Goal: Contribute content: Add original content to the website for others to see

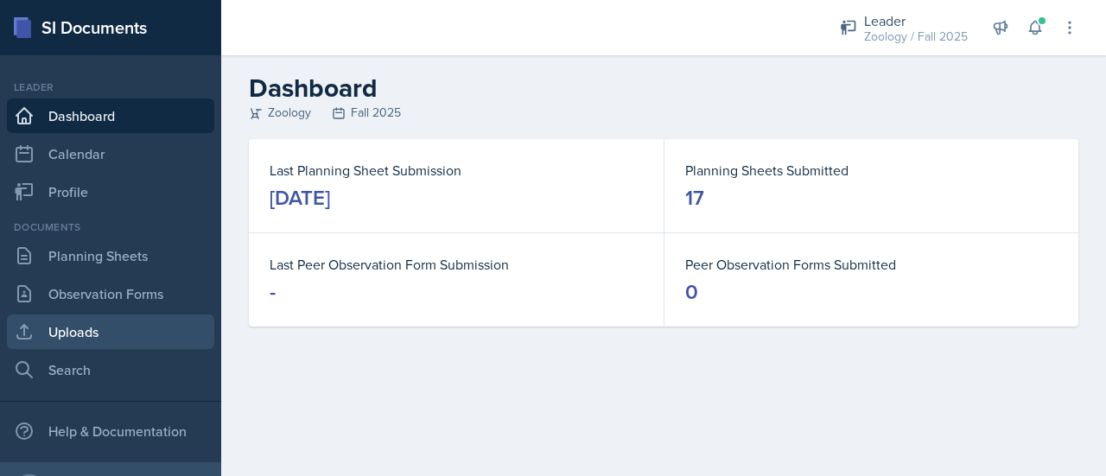
click at [92, 338] on link "Uploads" at bounding box center [110, 332] width 207 height 35
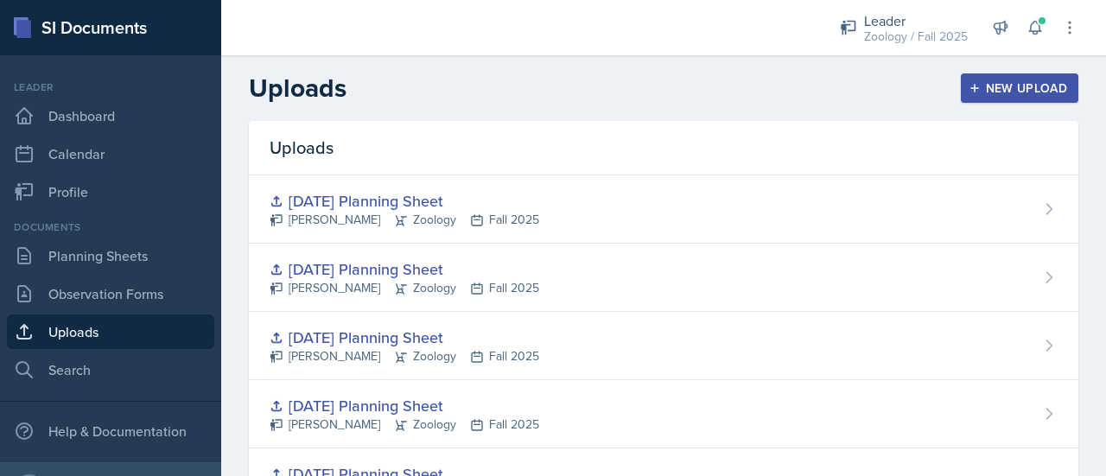
click at [1011, 92] on div "New Upload" at bounding box center [1020, 88] width 96 height 14
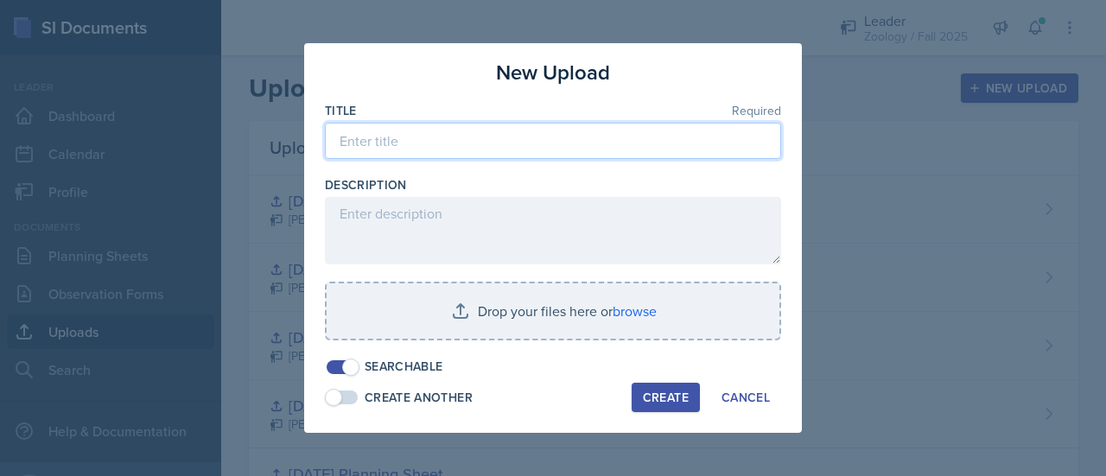
click at [640, 127] on input at bounding box center [553, 141] width 456 height 36
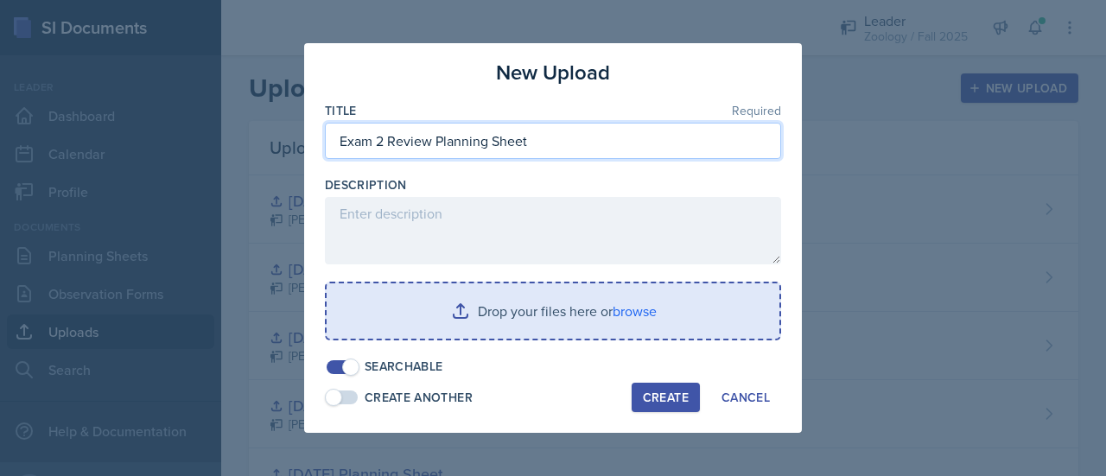
type input "Exam 2 Review Planning Sheet"
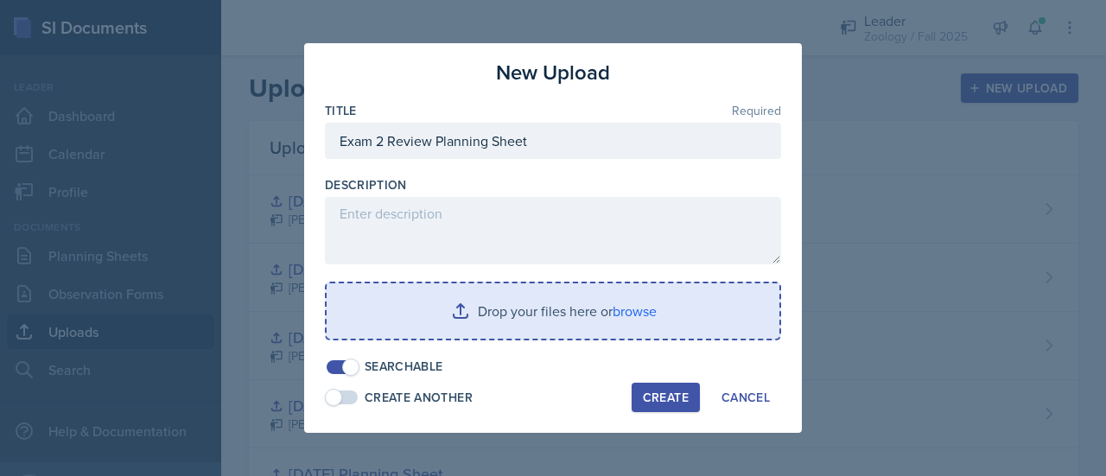
click at [545, 302] on input "file" at bounding box center [553, 310] width 453 height 55
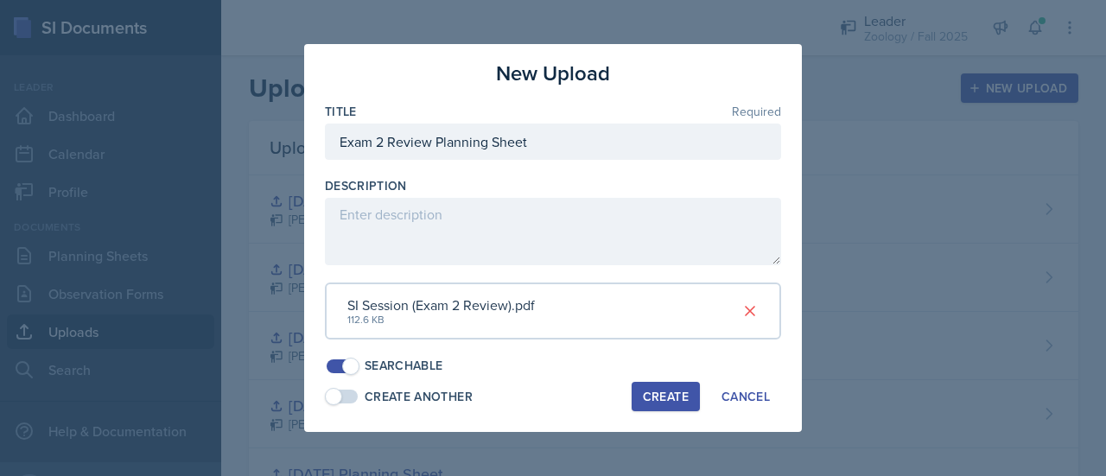
click at [643, 393] on div "Create" at bounding box center [666, 397] width 46 height 14
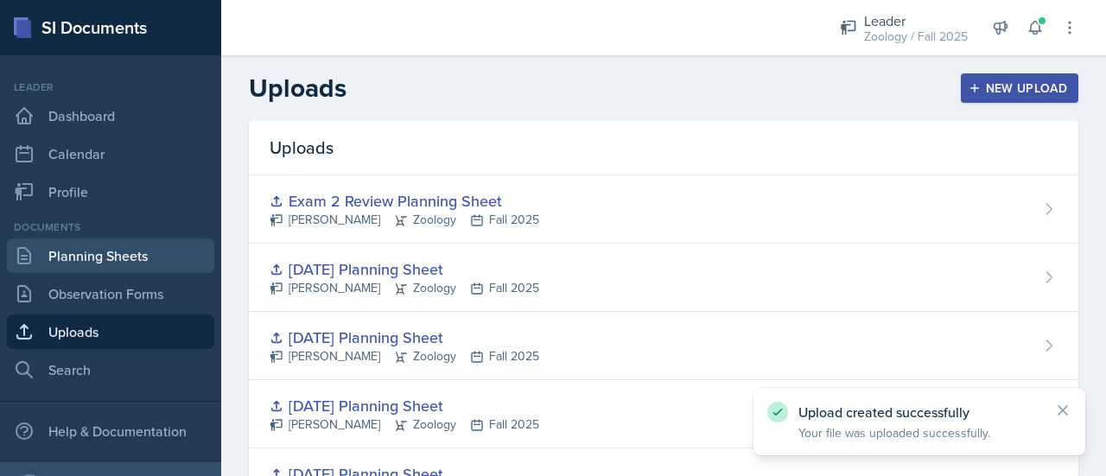
click at [133, 251] on link "Planning Sheets" at bounding box center [110, 255] width 207 height 35
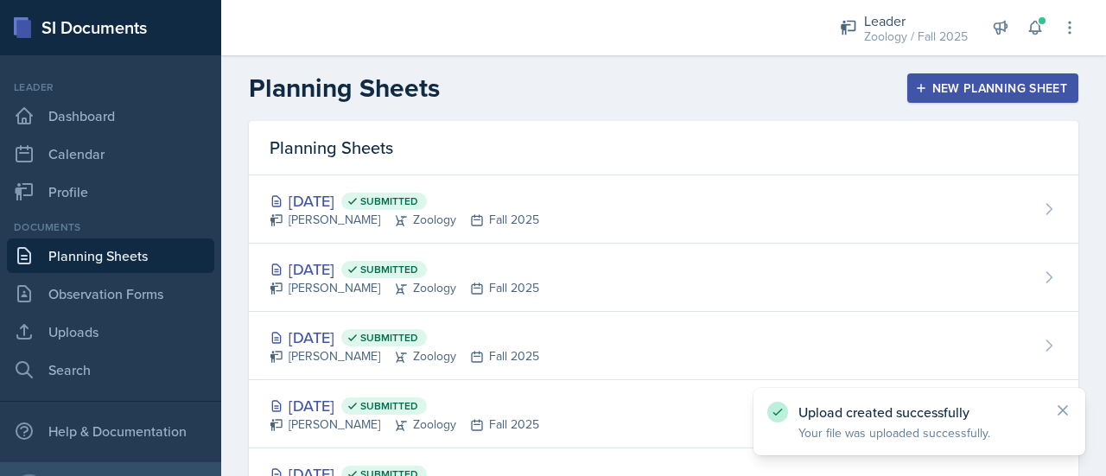
click at [987, 94] on div "New Planning Sheet" at bounding box center [992, 88] width 149 height 14
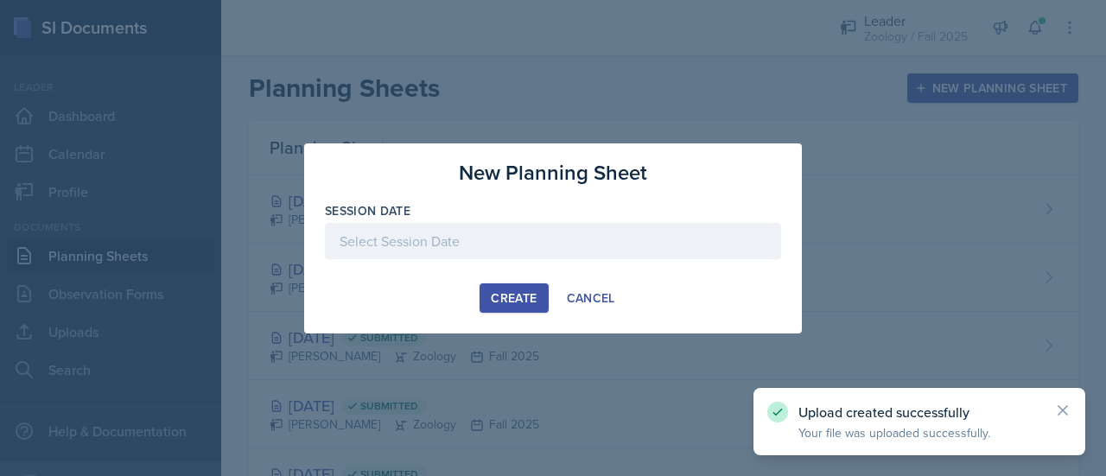
click at [520, 226] on div at bounding box center [553, 241] width 456 height 36
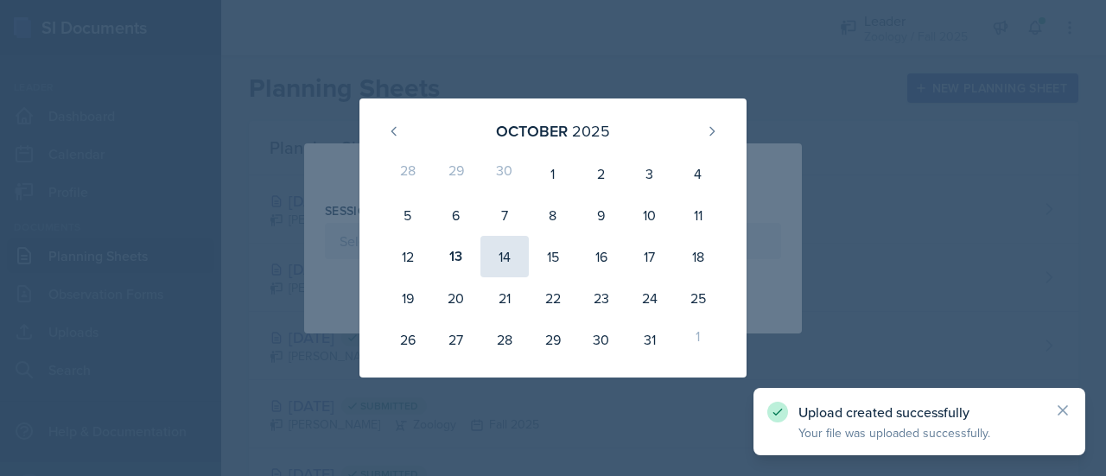
click at [498, 262] on div "14" at bounding box center [504, 256] width 48 height 41
type input "[DATE]"
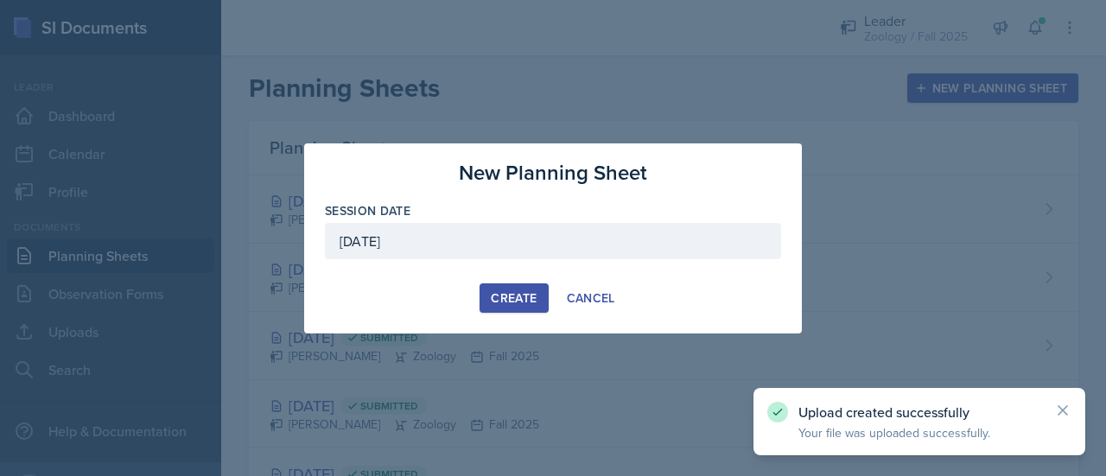
click at [494, 302] on div "Create" at bounding box center [514, 298] width 46 height 14
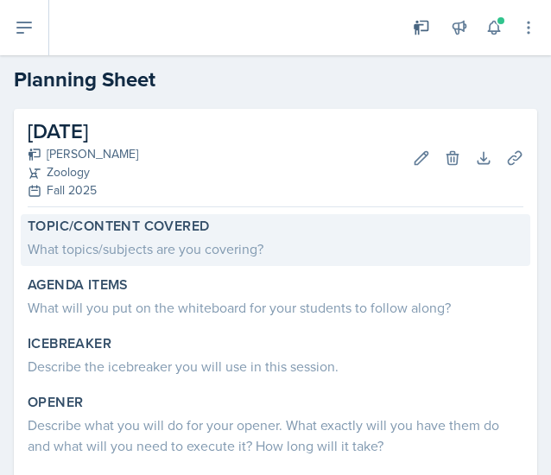
click at [152, 248] on div "What topics/subjects are you covering?" at bounding box center [276, 248] width 496 height 21
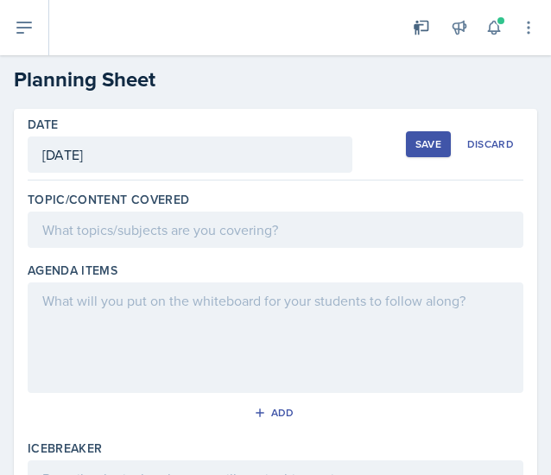
click at [79, 238] on div at bounding box center [276, 230] width 496 height 36
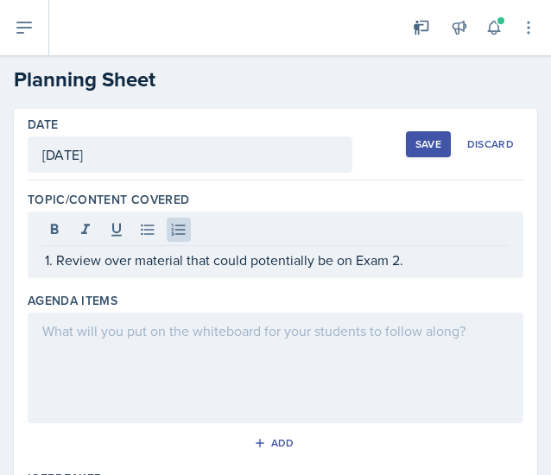
click at [175, 369] on div at bounding box center [276, 368] width 496 height 111
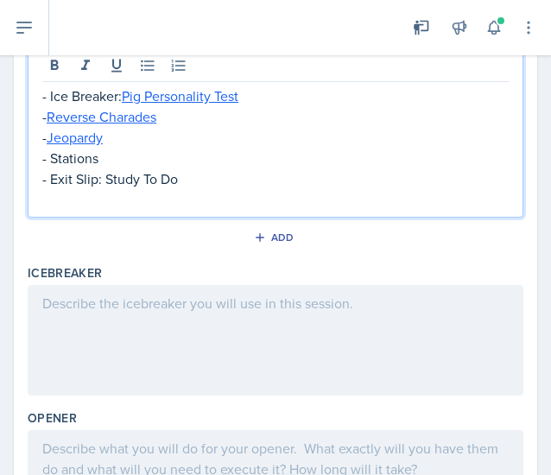
scroll to position [236, 0]
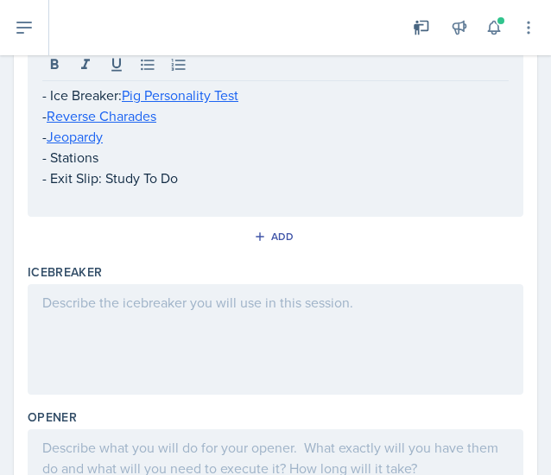
click at [175, 321] on div at bounding box center [276, 339] width 496 height 111
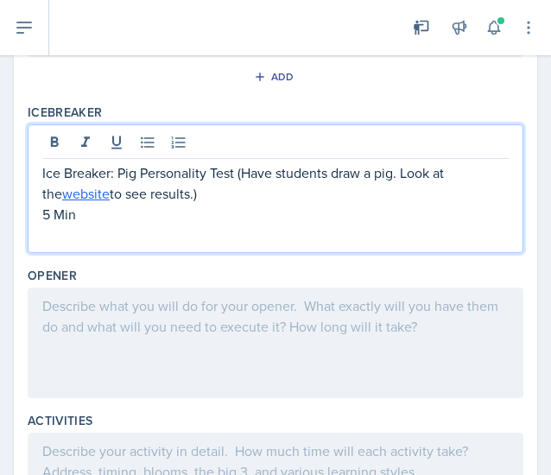
scroll to position [380, 0]
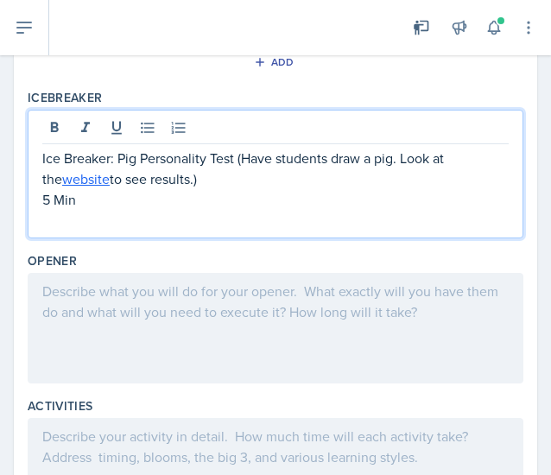
click at [256, 304] on div at bounding box center [276, 328] width 496 height 111
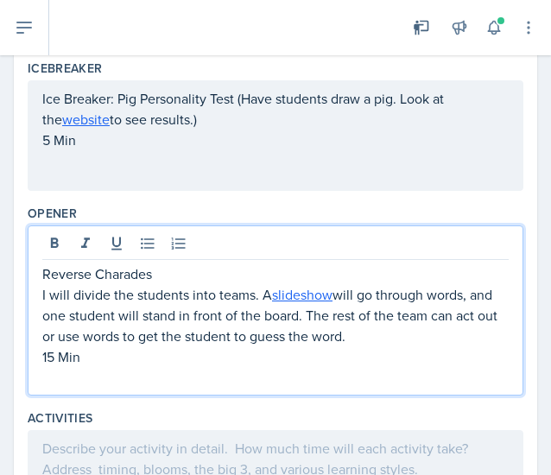
scroll to position [550, 0]
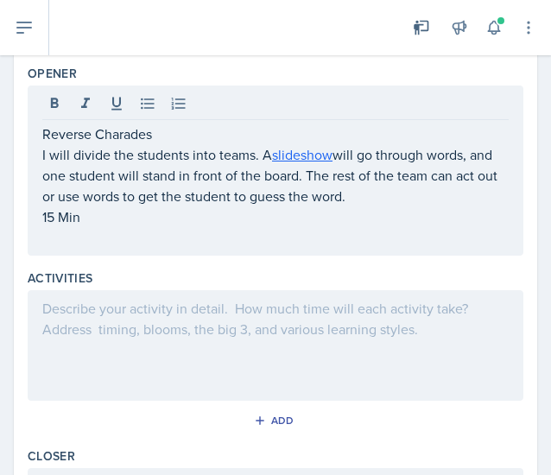
click at [197, 320] on div at bounding box center [276, 345] width 496 height 111
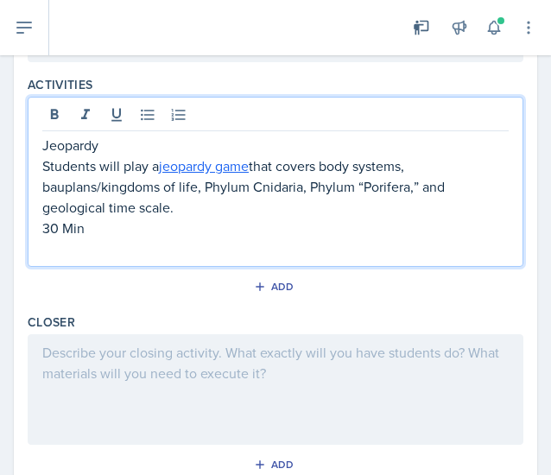
scroll to position [714, 0]
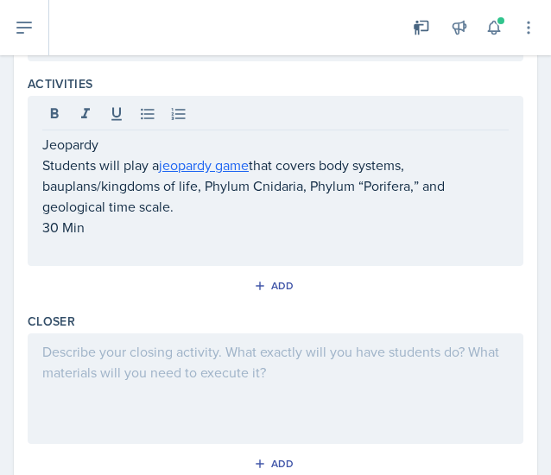
click at [315, 375] on div at bounding box center [276, 389] width 496 height 111
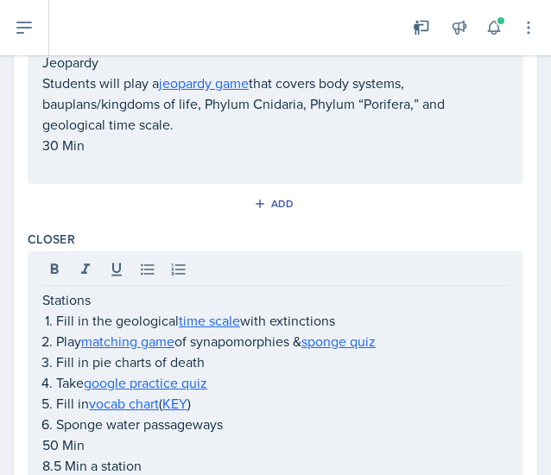
scroll to position [880, 0]
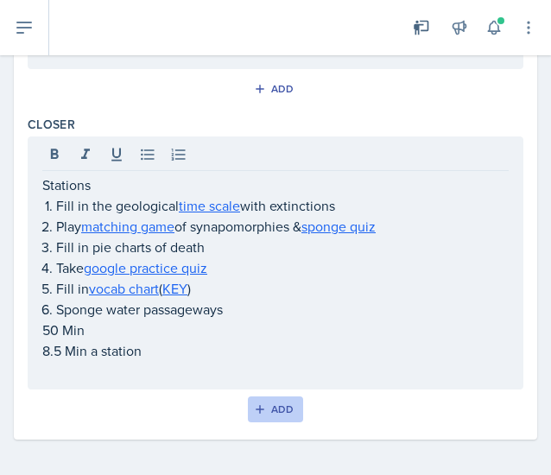
click at [294, 409] on button "Add" at bounding box center [276, 410] width 56 height 26
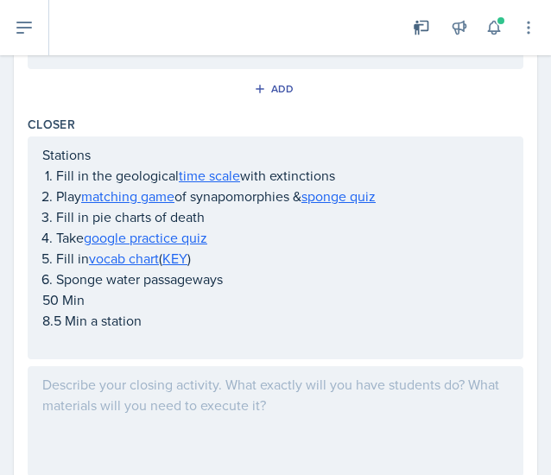
click at [222, 368] on div at bounding box center [276, 421] width 496 height 111
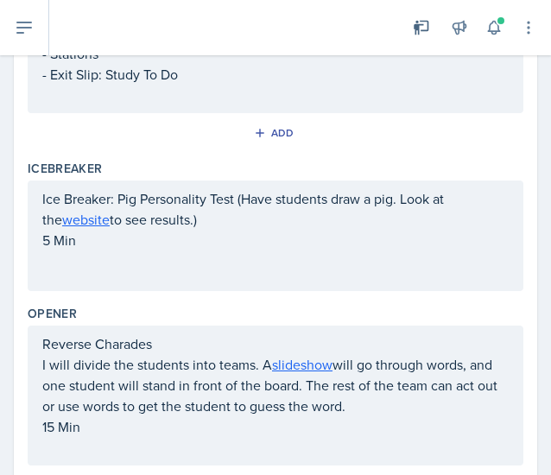
scroll to position [0, 0]
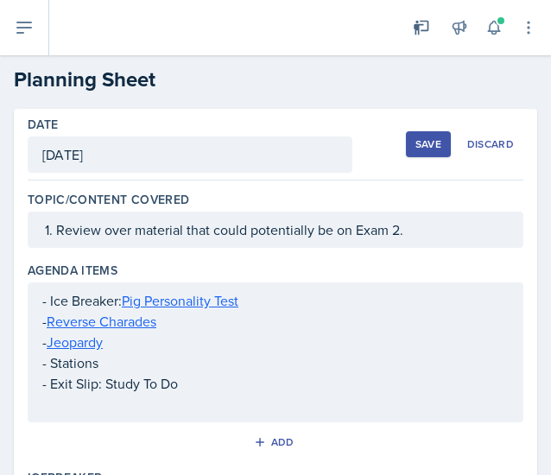
click at [430, 143] on button "Save" at bounding box center [428, 144] width 45 height 26
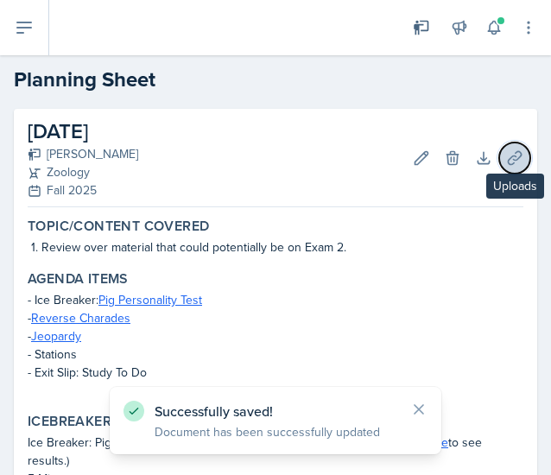
click at [510, 162] on button "Uploads" at bounding box center [514, 158] width 31 height 31
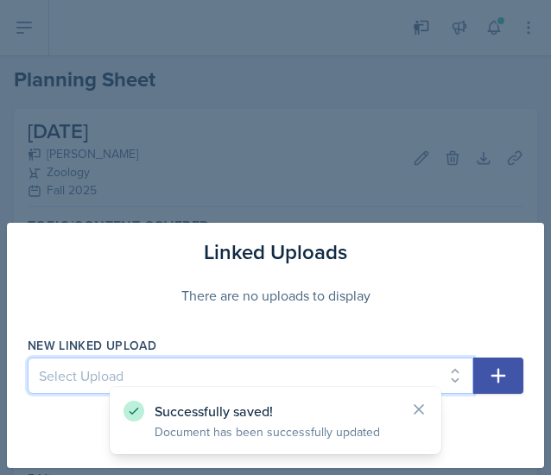
click at [186, 361] on select "Select Upload [DATE] Planning Sheet [DATE] Planning Sheet [DATE] Planning Sheet…" at bounding box center [251, 376] width 446 height 36
select select "bf7dc983-d655-468a-883c-0836320f28f4"
click at [28, 359] on select "Select Upload [DATE] Planning Sheet [DATE] Planning Sheet [DATE] Planning Sheet…" at bounding box center [251, 376] width 446 height 36
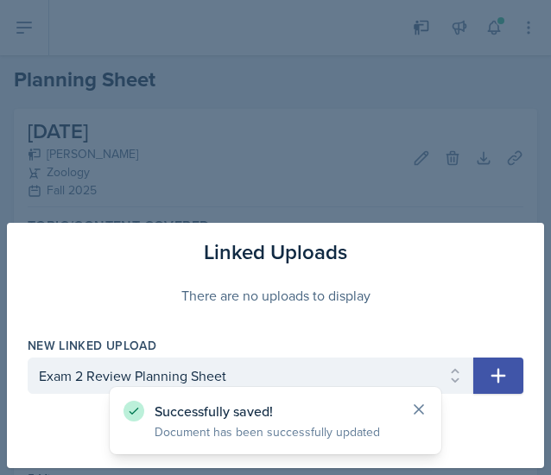
click at [424, 414] on icon at bounding box center [418, 409] width 17 height 17
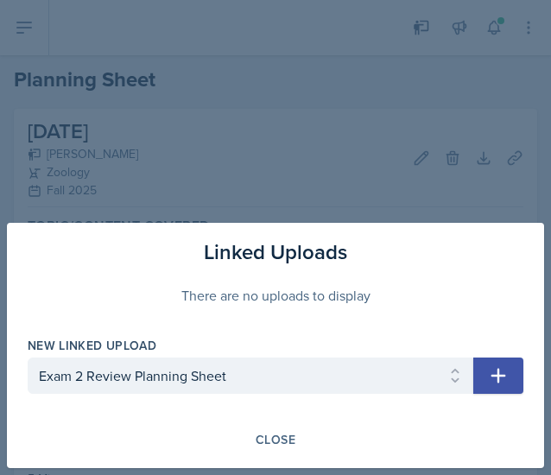
click at [512, 383] on button "button" at bounding box center [498, 376] width 50 height 36
select select
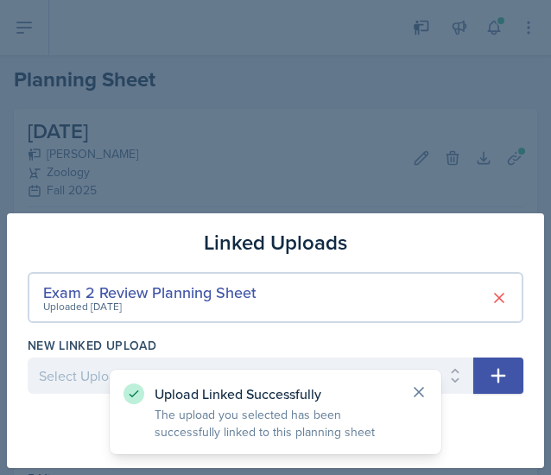
click at [418, 393] on icon at bounding box center [419, 392] width 9 height 9
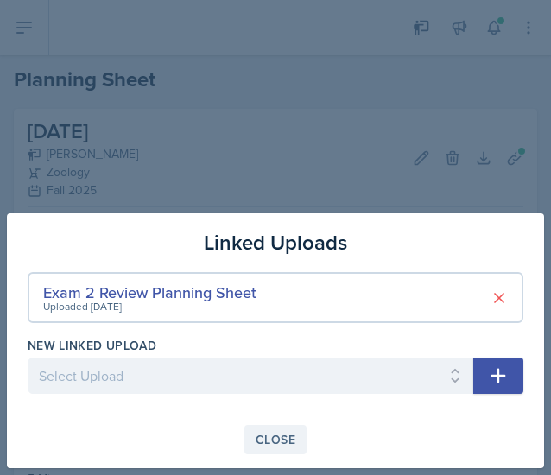
click at [273, 438] on div "Close" at bounding box center [276, 440] width 40 height 14
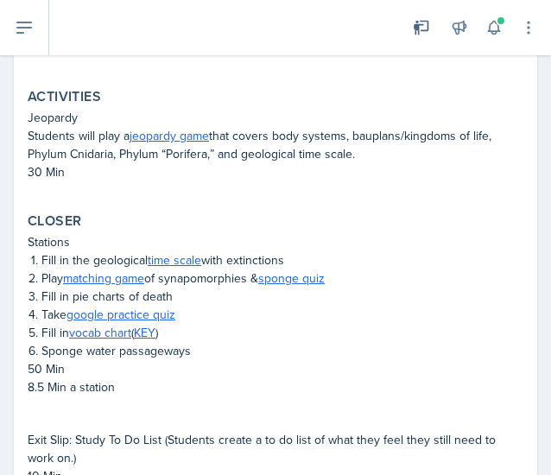
scroll to position [692, 0]
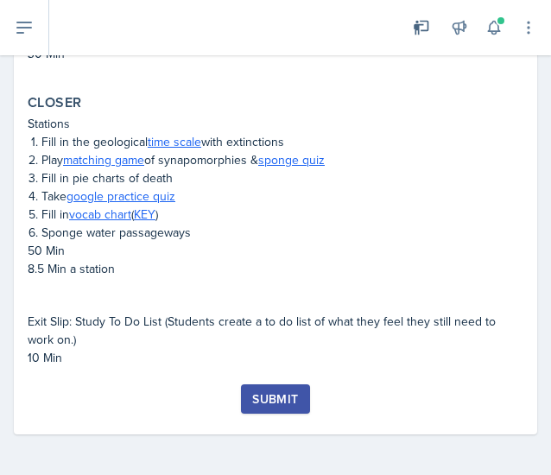
click at [265, 402] on div "Submit" at bounding box center [275, 399] width 46 height 14
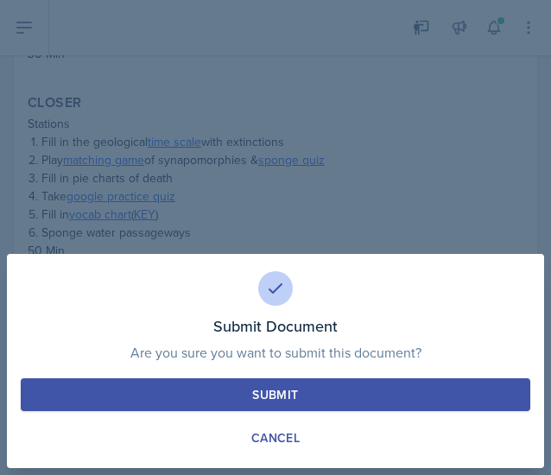
click at [316, 388] on button "Submit" at bounding box center [276, 394] width 510 height 33
